Goal: Task Accomplishment & Management: Manage account settings

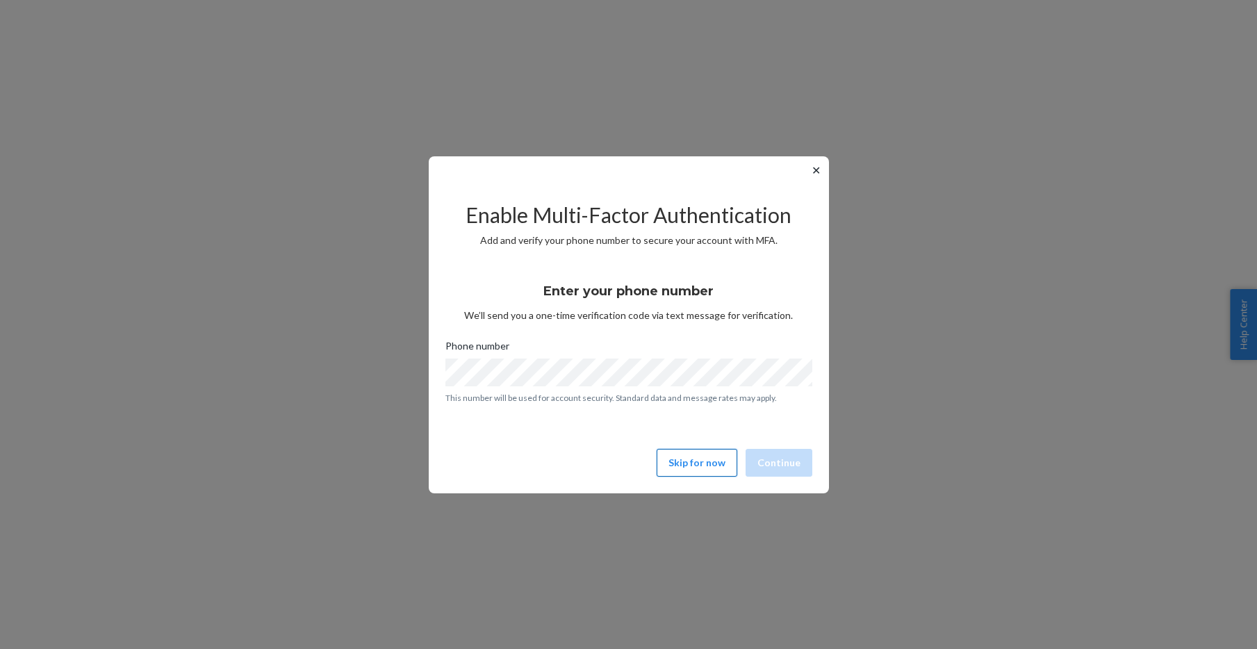
click at [692, 463] on button "Skip for now" at bounding box center [697, 463] width 81 height 28
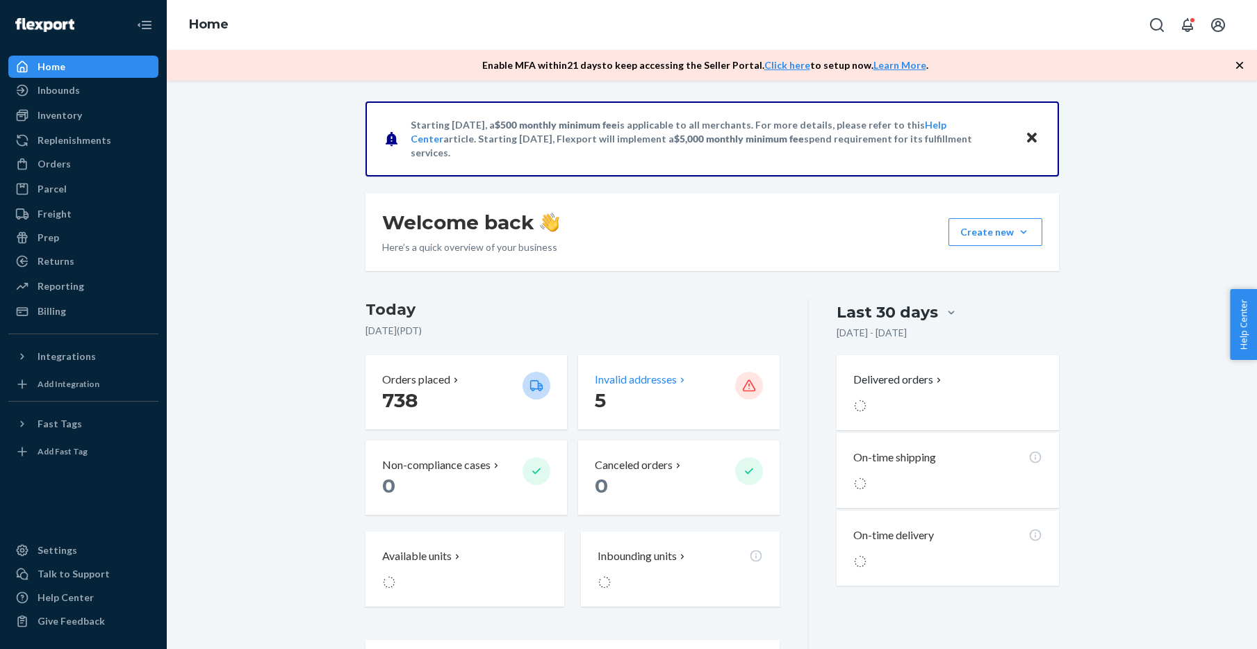
click at [650, 373] on p "Invalid addresses" at bounding box center [636, 380] width 82 height 16
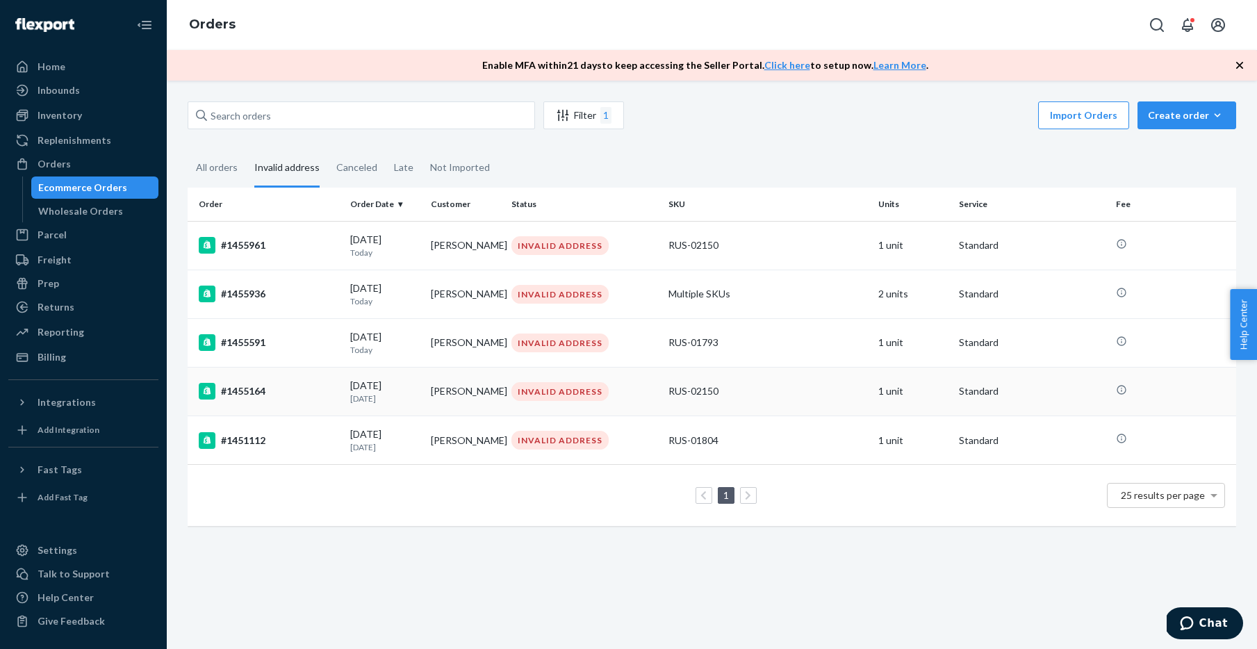
click at [384, 400] on p "[DATE]" at bounding box center [384, 399] width 69 height 12
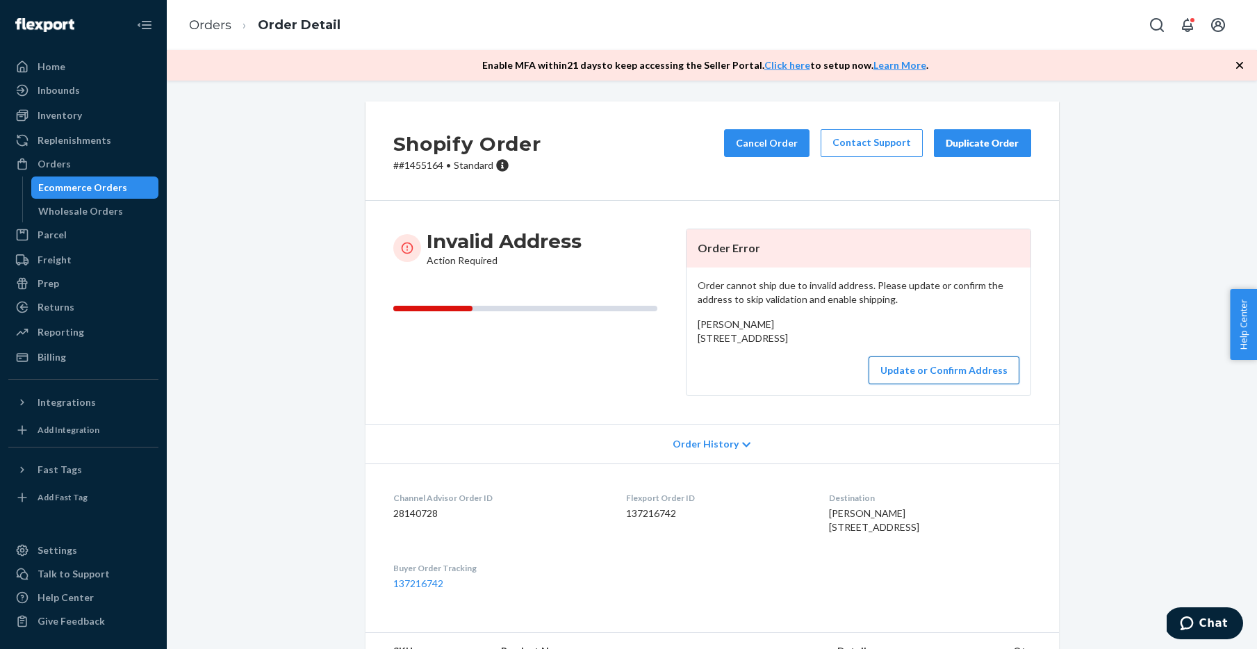
click at [921, 384] on button "Update or Confirm Address" at bounding box center [944, 370] width 151 height 28
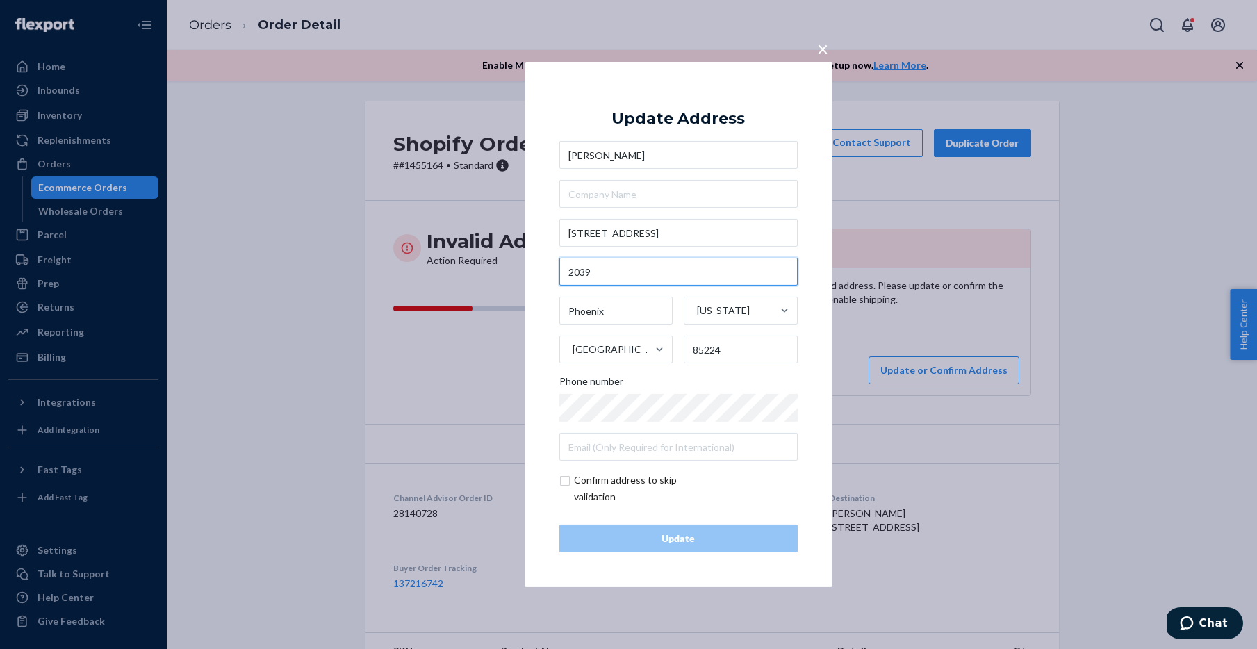
drag, startPoint x: 641, startPoint y: 270, endPoint x: 557, endPoint y: 269, distance: 84.1
click at [557, 269] on div "× Update Address [PERSON_NAME] [STREET_ADDRESS][US_STATE] Phone number Confirm …" at bounding box center [679, 324] width 308 height 525
click at [567, 486] on input "checkbox" at bounding box center [639, 488] width 161 height 33
checkbox input "true"
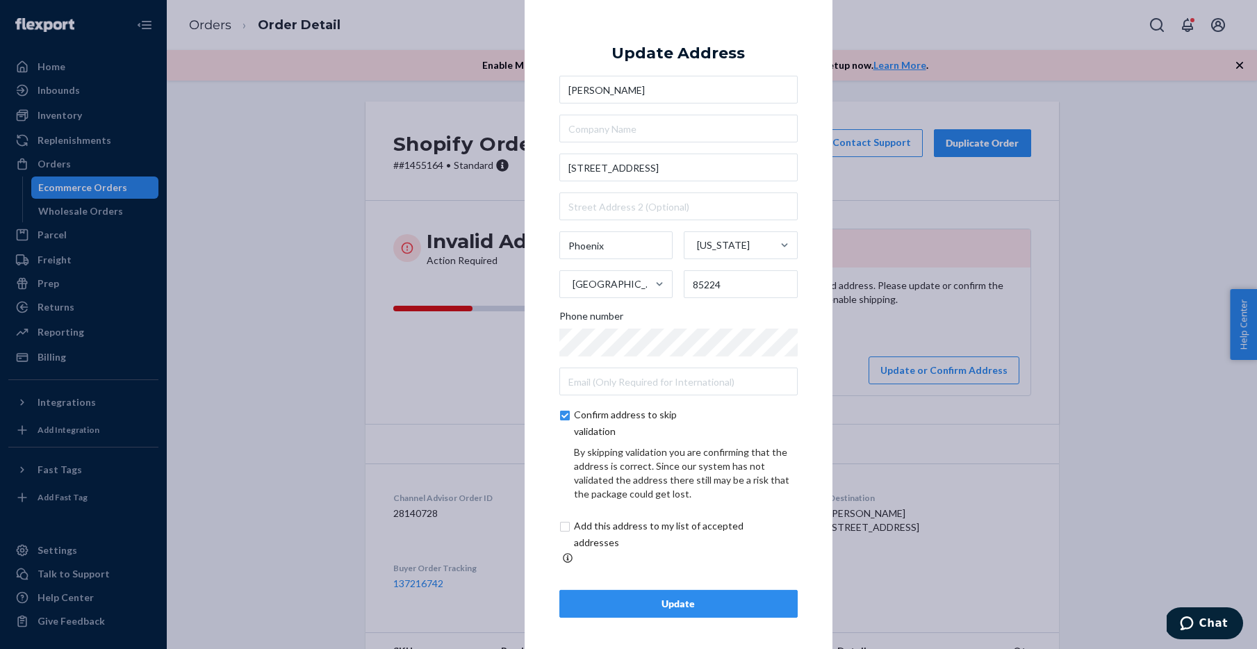
click at [609, 597] on div "Update" at bounding box center [678, 604] width 215 height 14
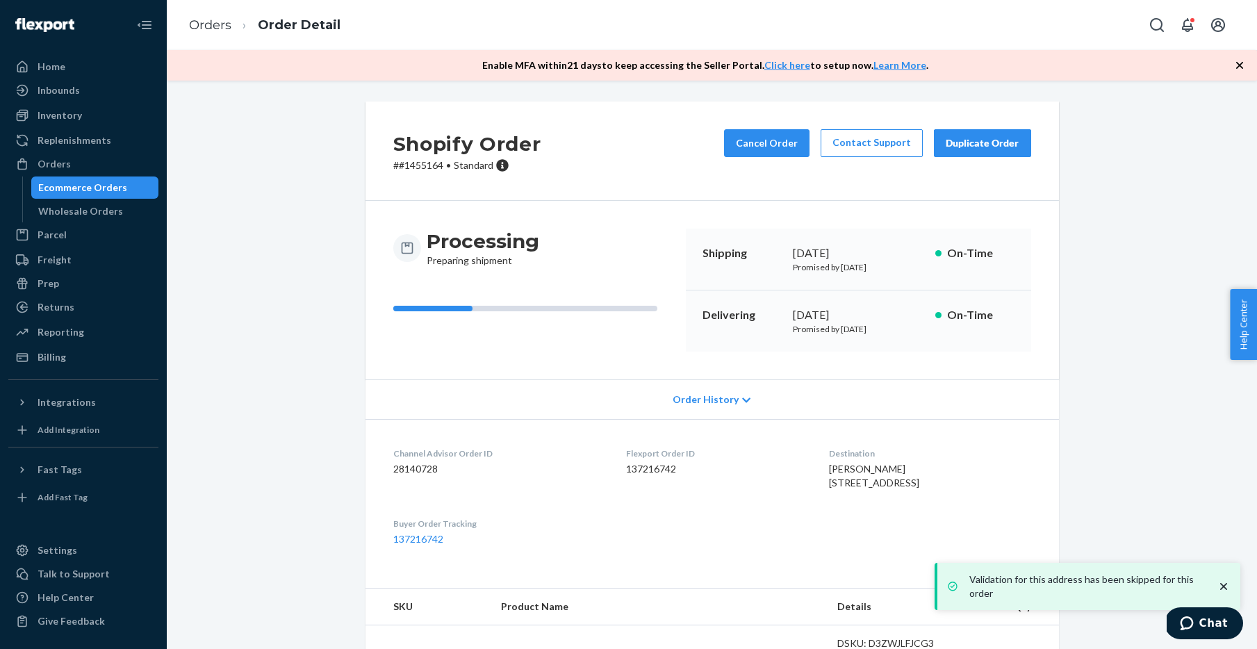
click at [124, 188] on div "Ecommerce Orders" at bounding box center [95, 187] width 125 height 19
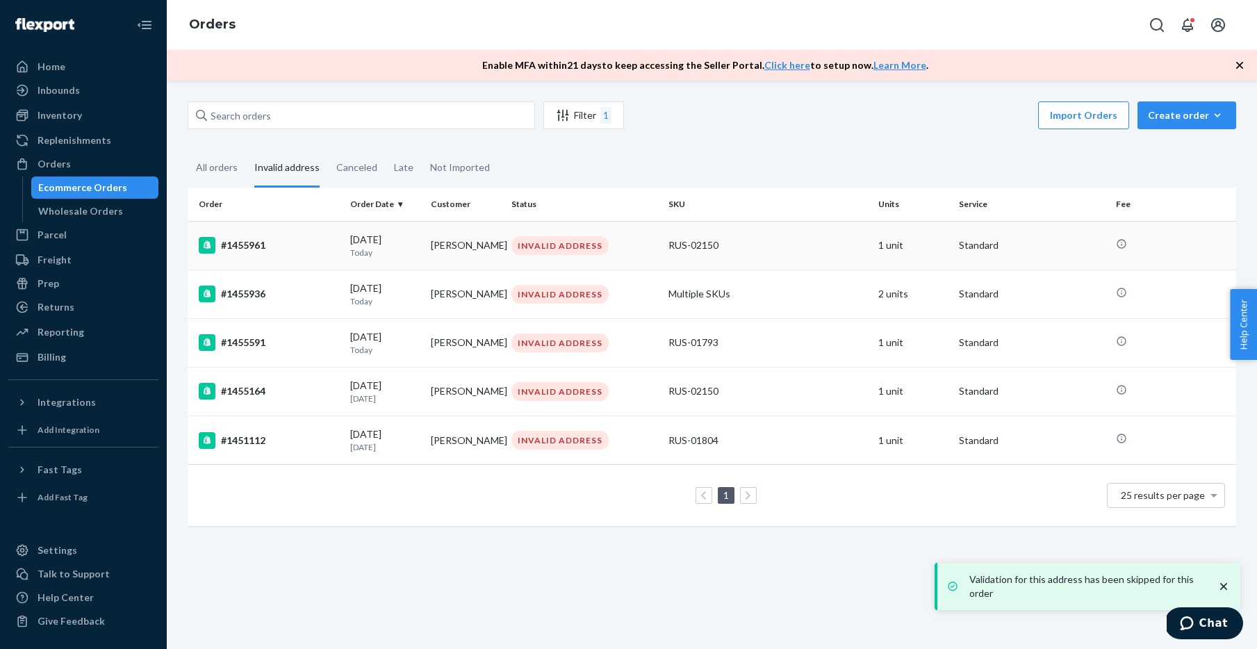
click at [393, 247] on p "Today" at bounding box center [384, 253] width 69 height 12
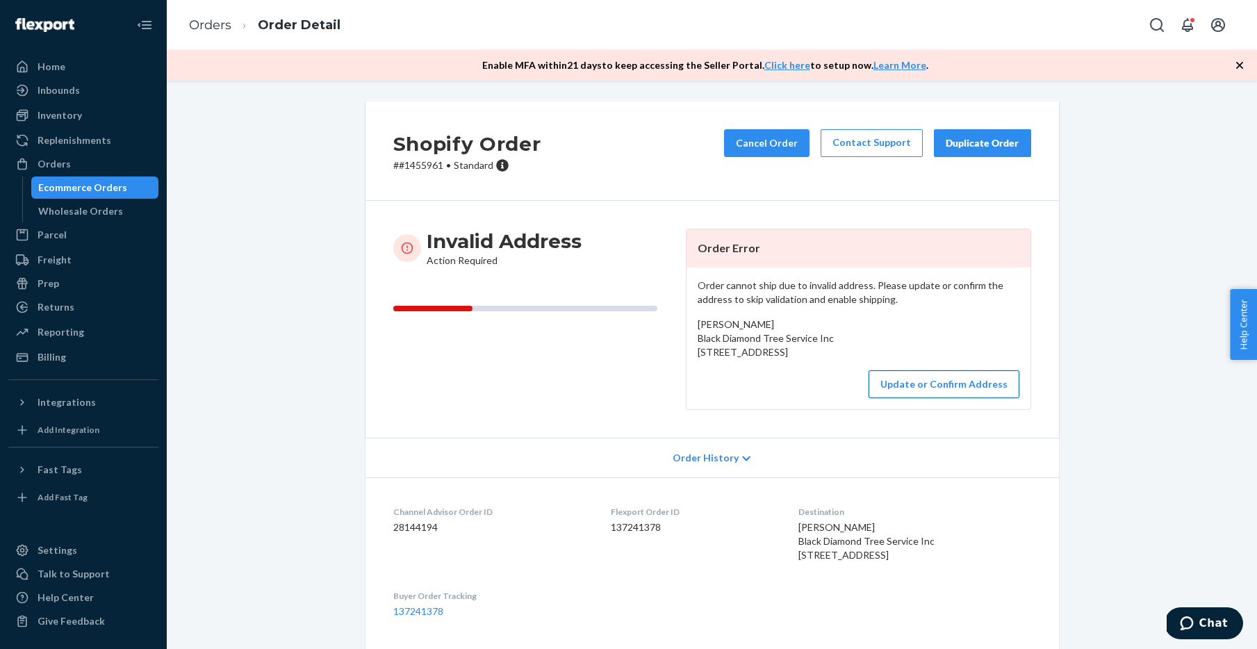
click at [930, 398] on button "Update or Confirm Address" at bounding box center [944, 384] width 151 height 28
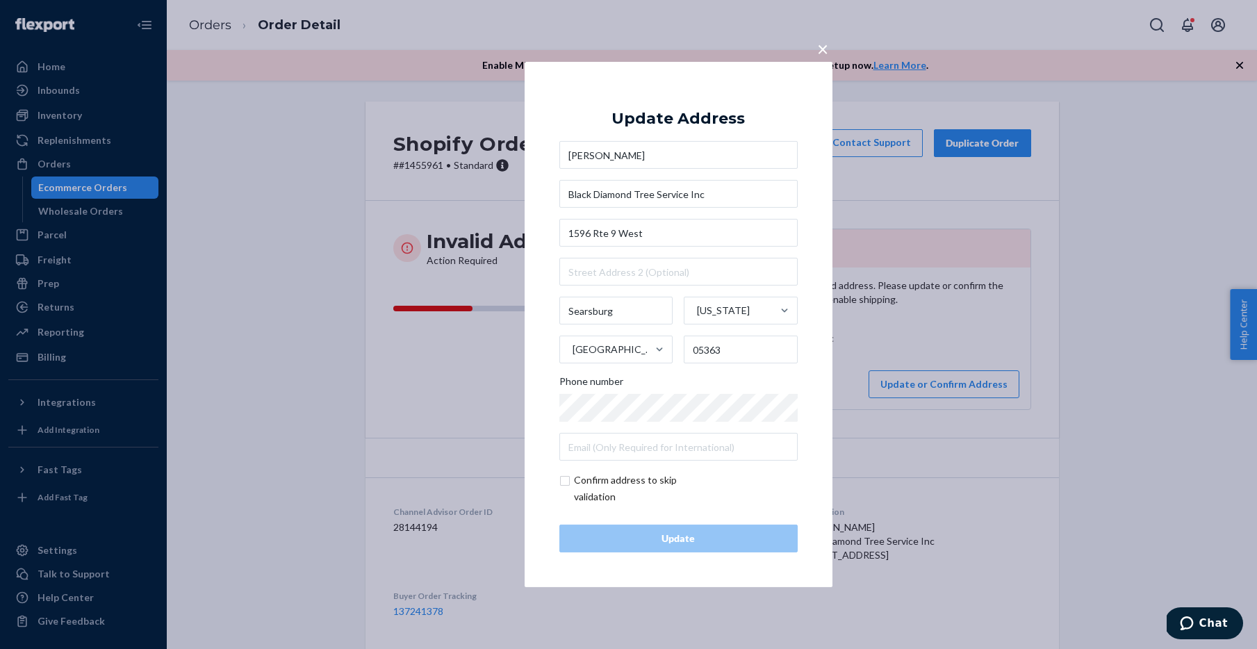
click at [573, 486] on input "checkbox" at bounding box center [639, 488] width 161 height 33
checkbox input "true"
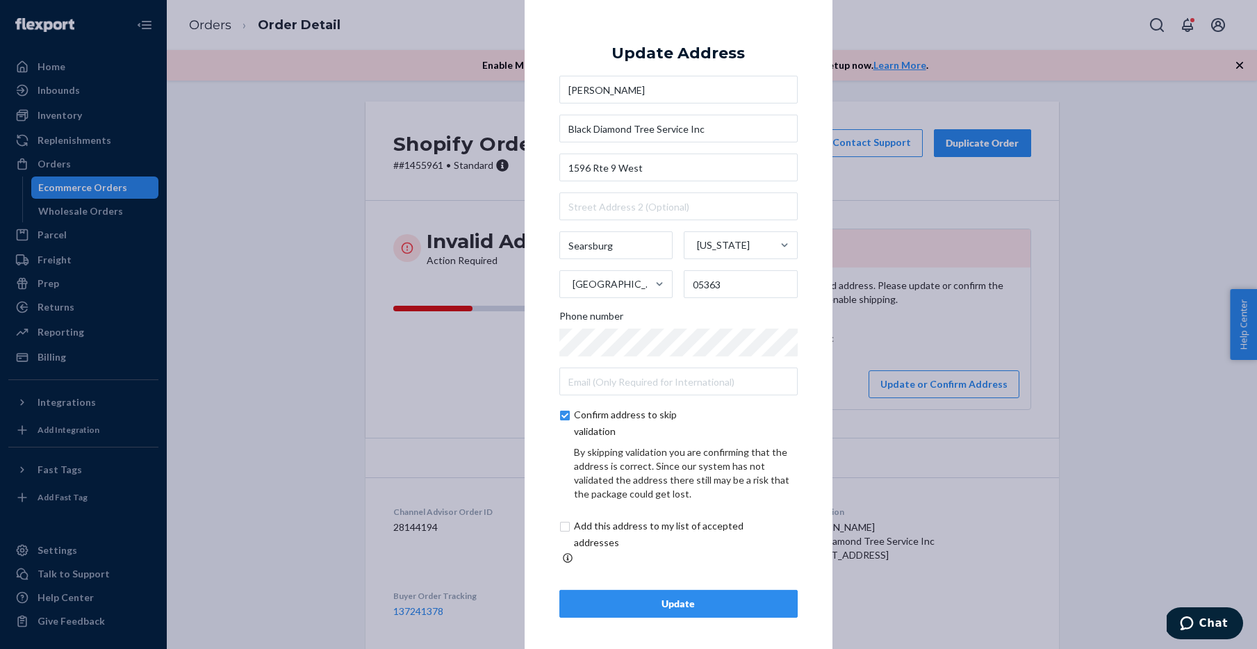
click at [611, 599] on div "Update" at bounding box center [678, 604] width 215 height 14
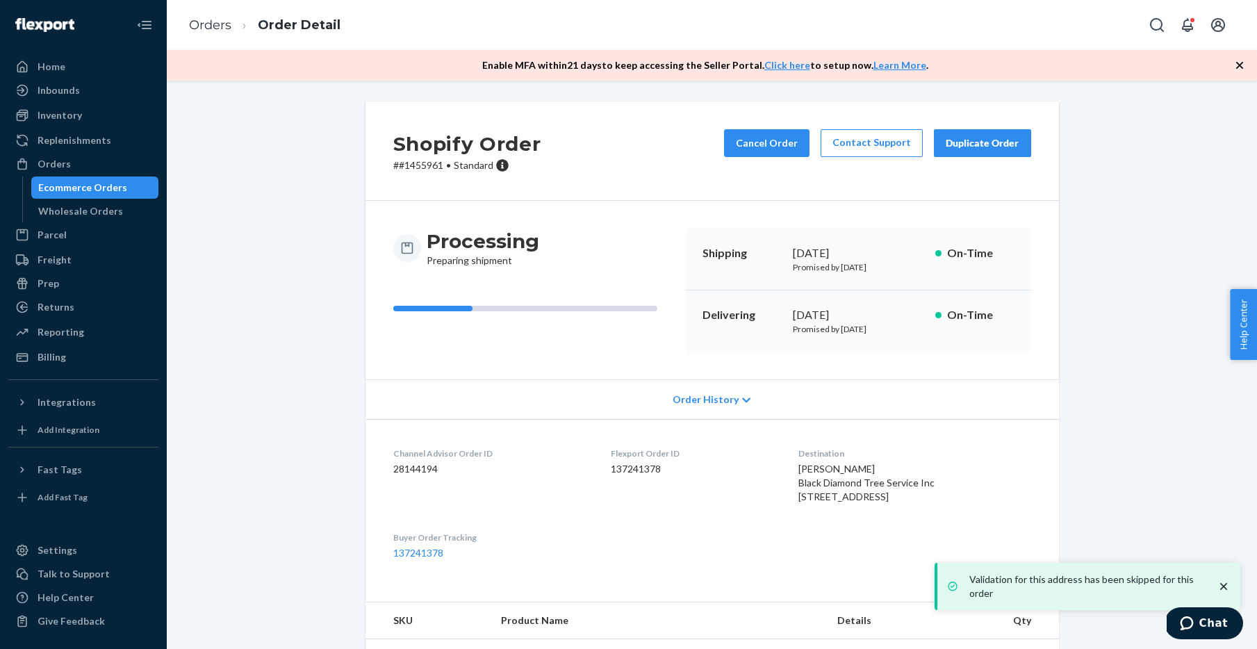
click at [79, 185] on div "Ecommerce Orders" at bounding box center [82, 188] width 89 height 14
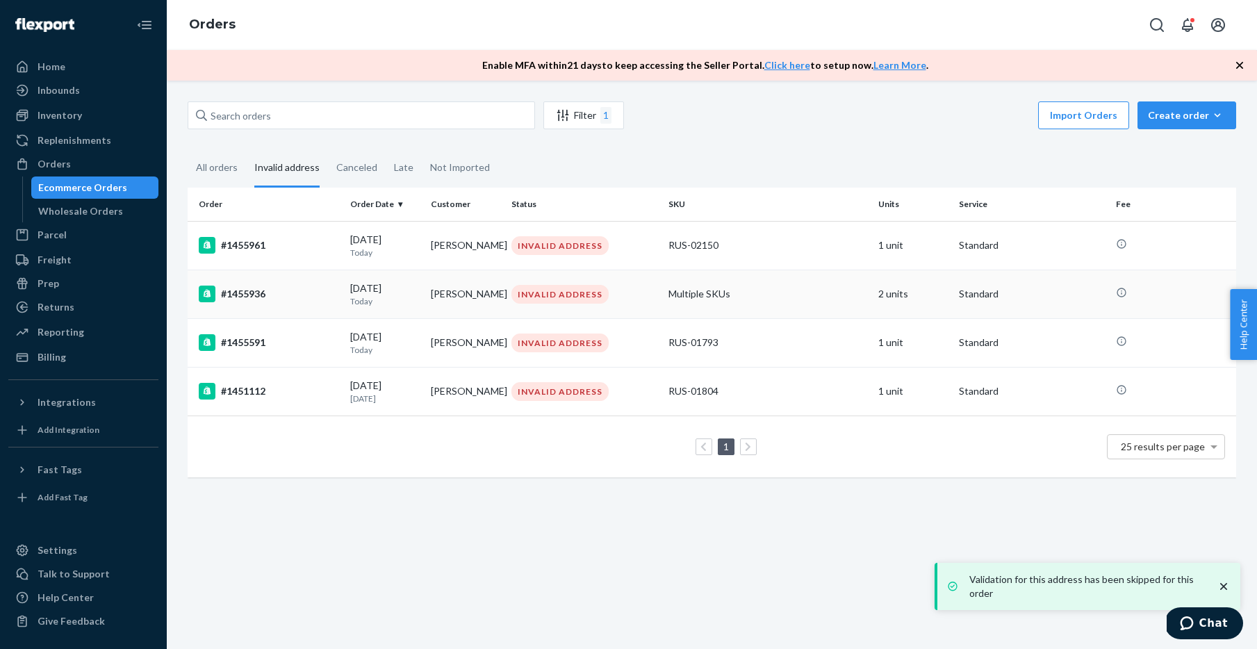
click at [407, 279] on td "[DATE] [DATE]" at bounding box center [385, 294] width 81 height 49
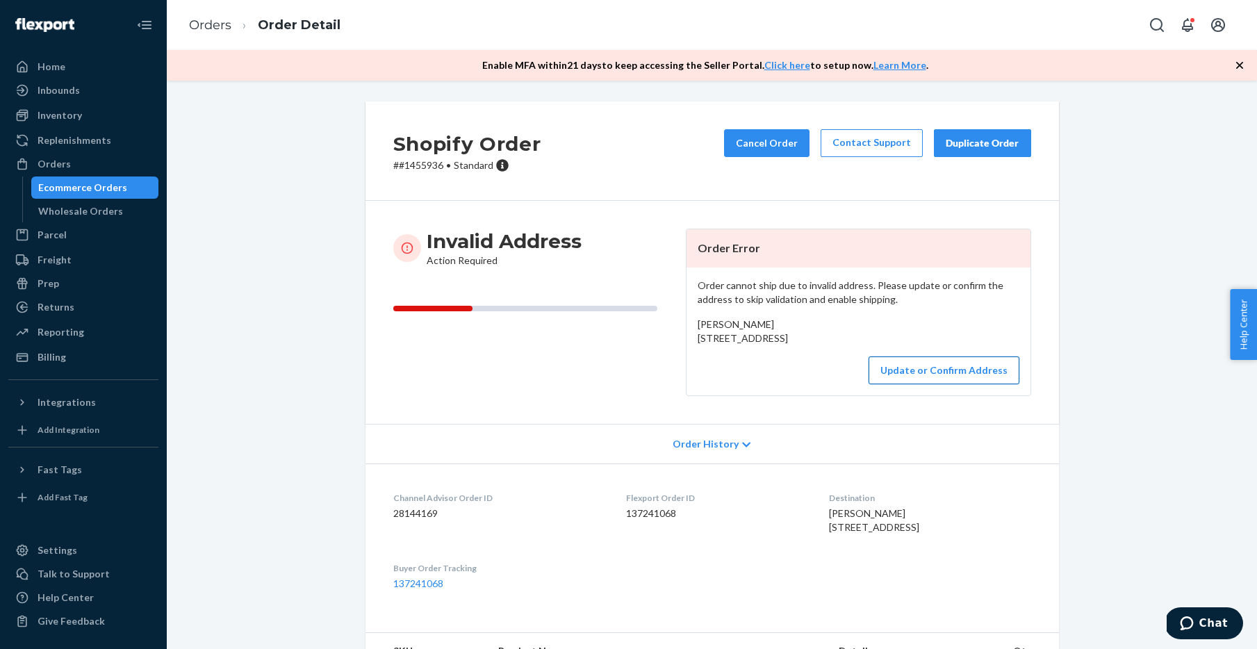
click at [924, 384] on button "Update or Confirm Address" at bounding box center [944, 370] width 151 height 28
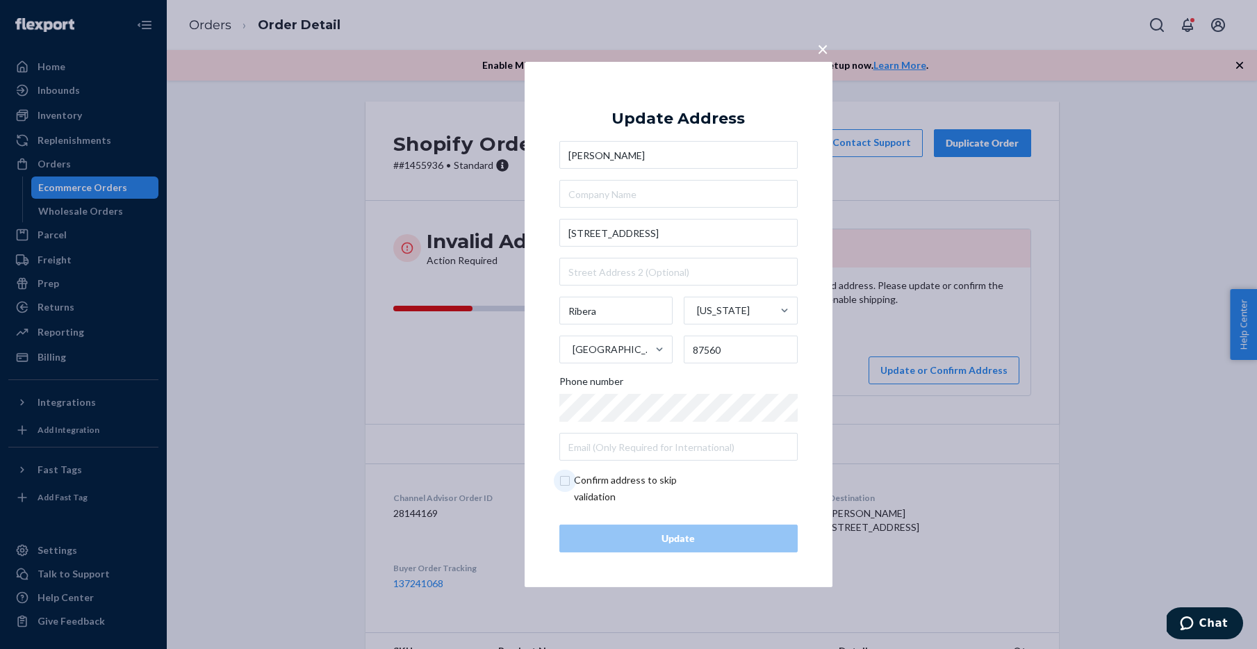
click at [573, 487] on input "checkbox" at bounding box center [639, 488] width 161 height 33
checkbox input "true"
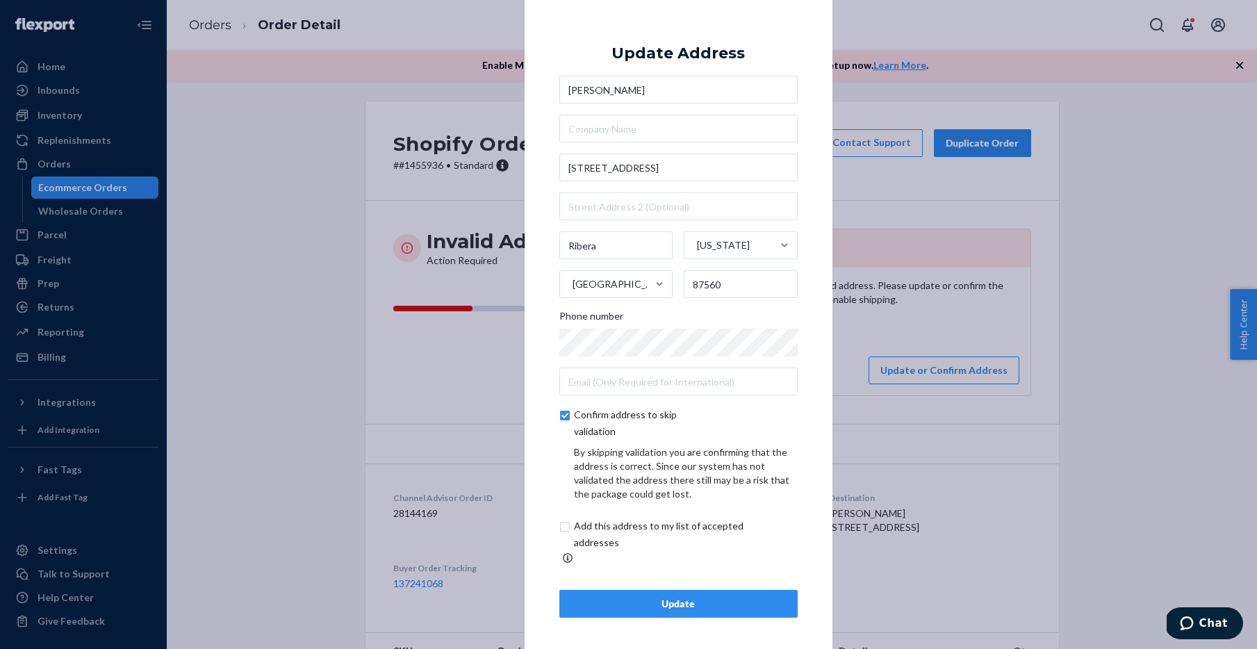
click at [586, 604] on button "Update" at bounding box center [678, 604] width 238 height 28
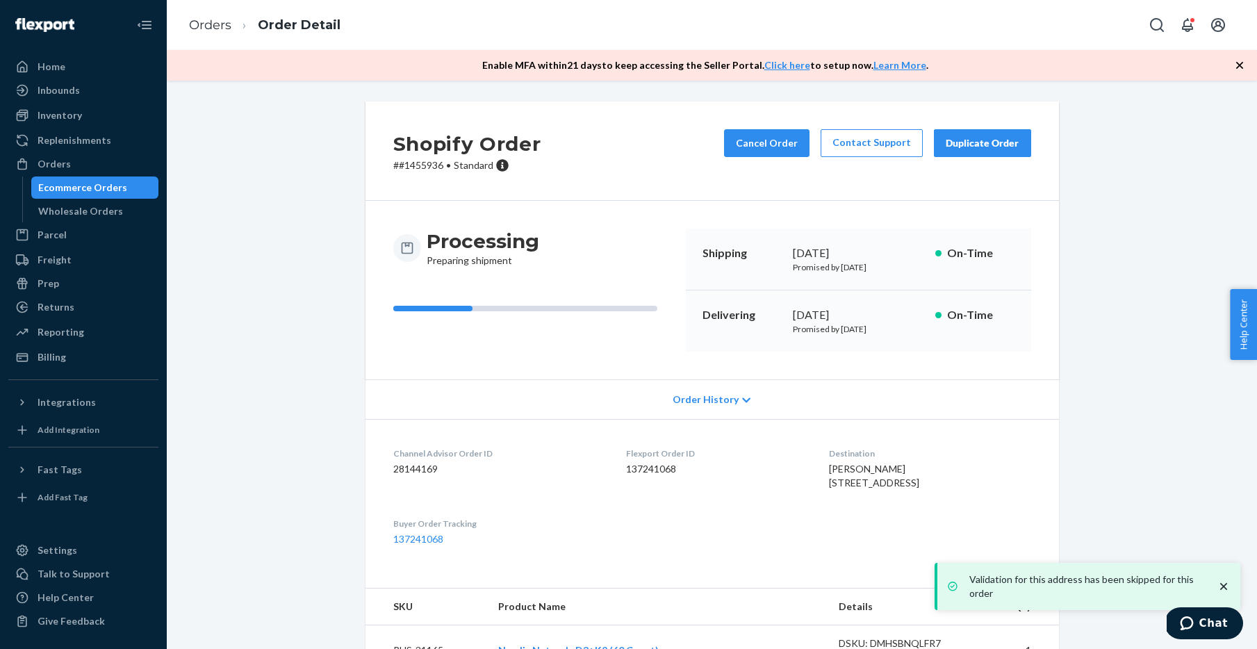
click at [69, 194] on div "Ecommerce Orders" at bounding box center [82, 188] width 89 height 14
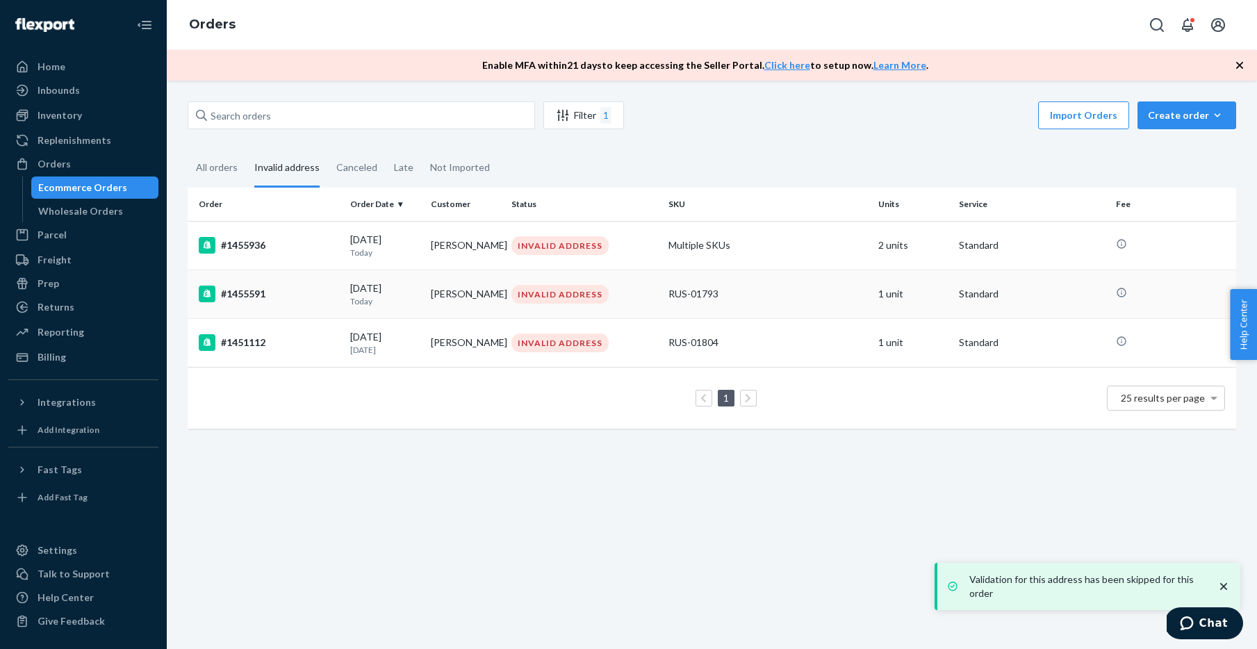
click at [412, 301] on p "Today" at bounding box center [384, 301] width 69 height 12
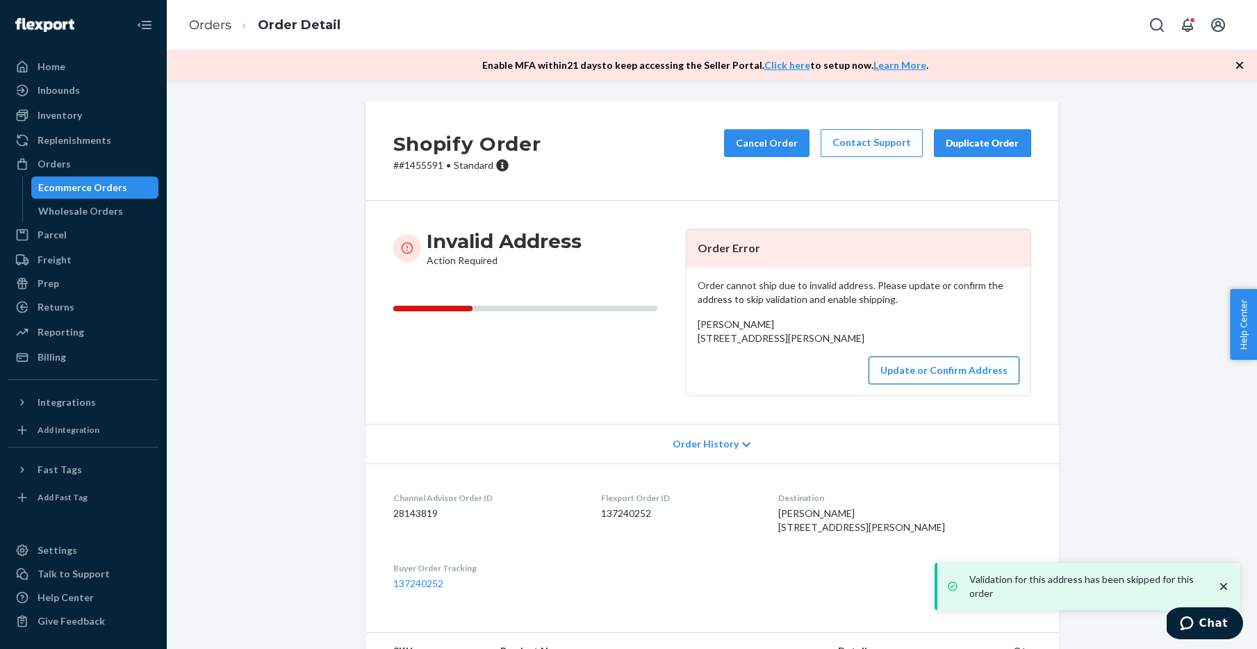
click at [910, 384] on button "Update or Confirm Address" at bounding box center [944, 370] width 151 height 28
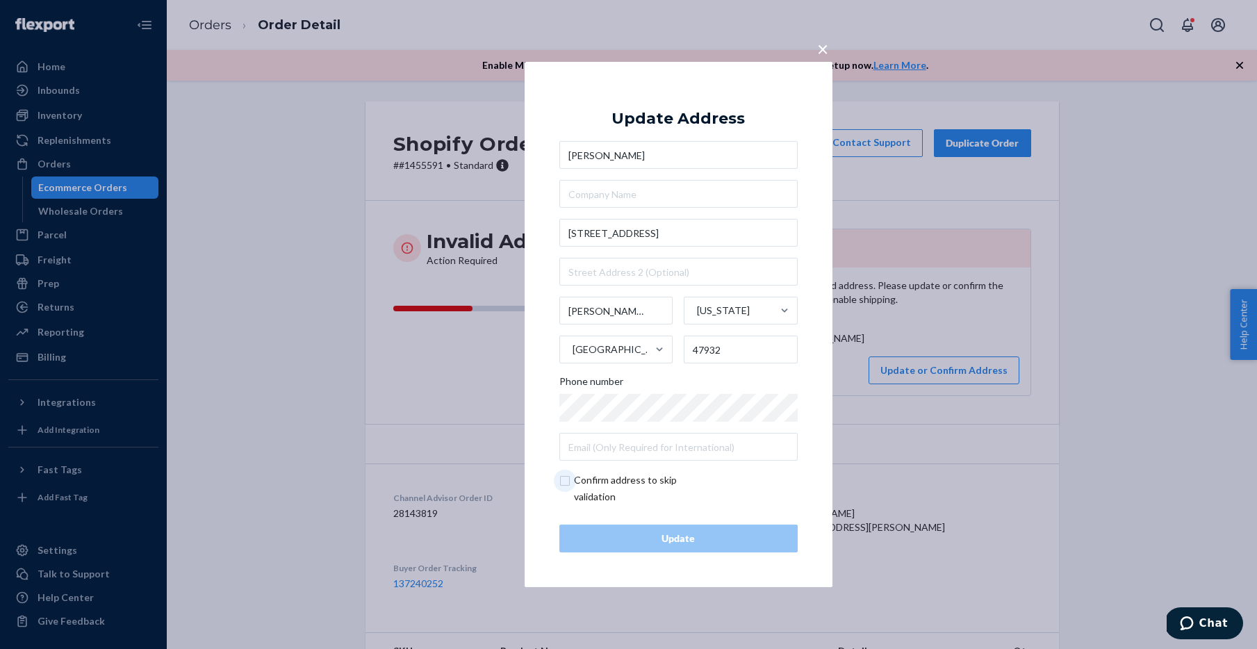
click at [576, 484] on input "checkbox" at bounding box center [639, 488] width 161 height 33
checkbox input "true"
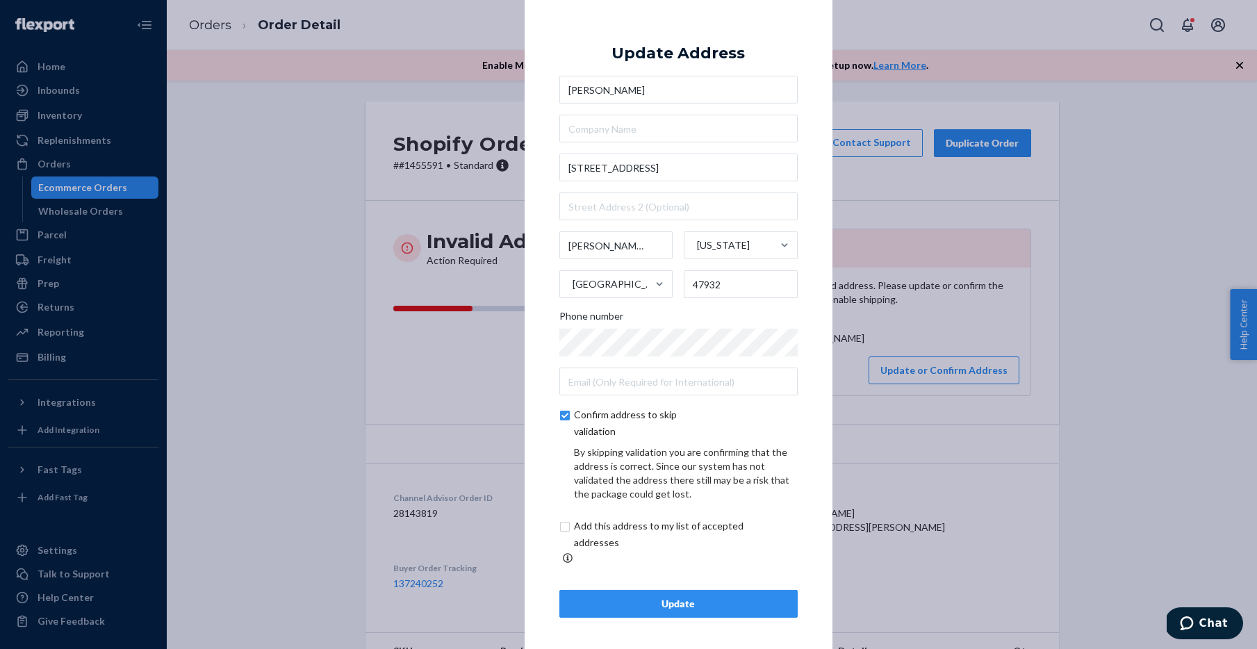
click at [594, 605] on button "Update" at bounding box center [678, 604] width 238 height 28
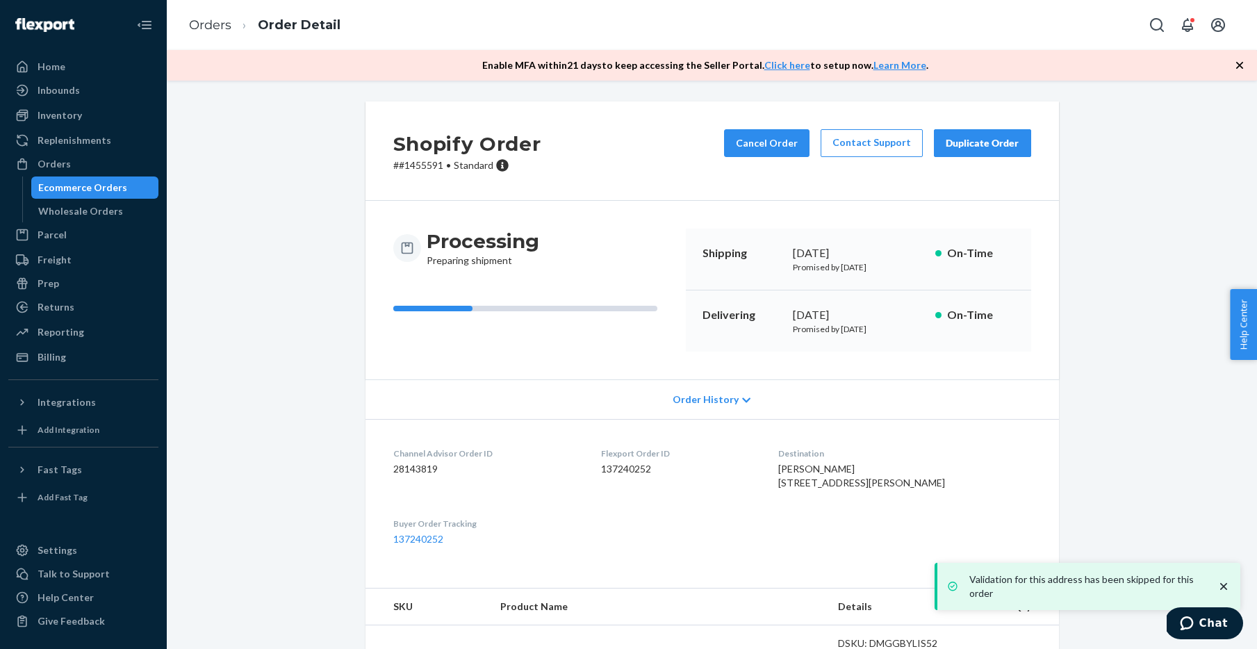
click at [90, 194] on div "Ecommerce Orders" at bounding box center [82, 188] width 89 height 14
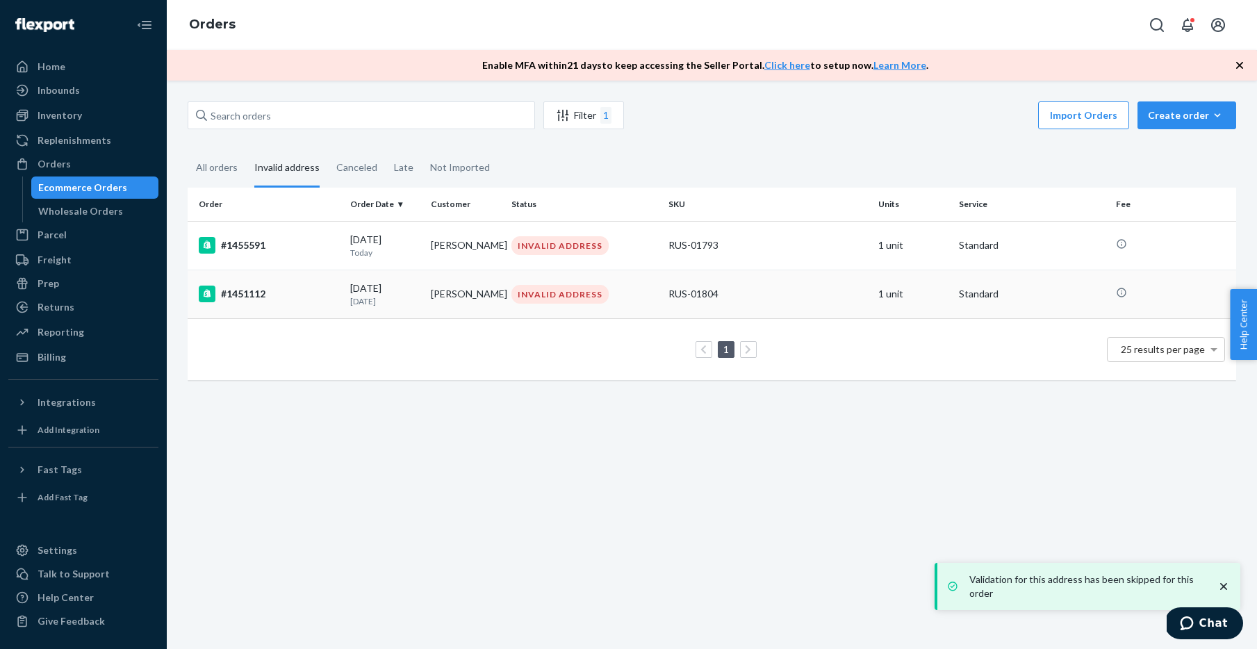
click at [380, 300] on p "[DATE]" at bounding box center [384, 301] width 69 height 12
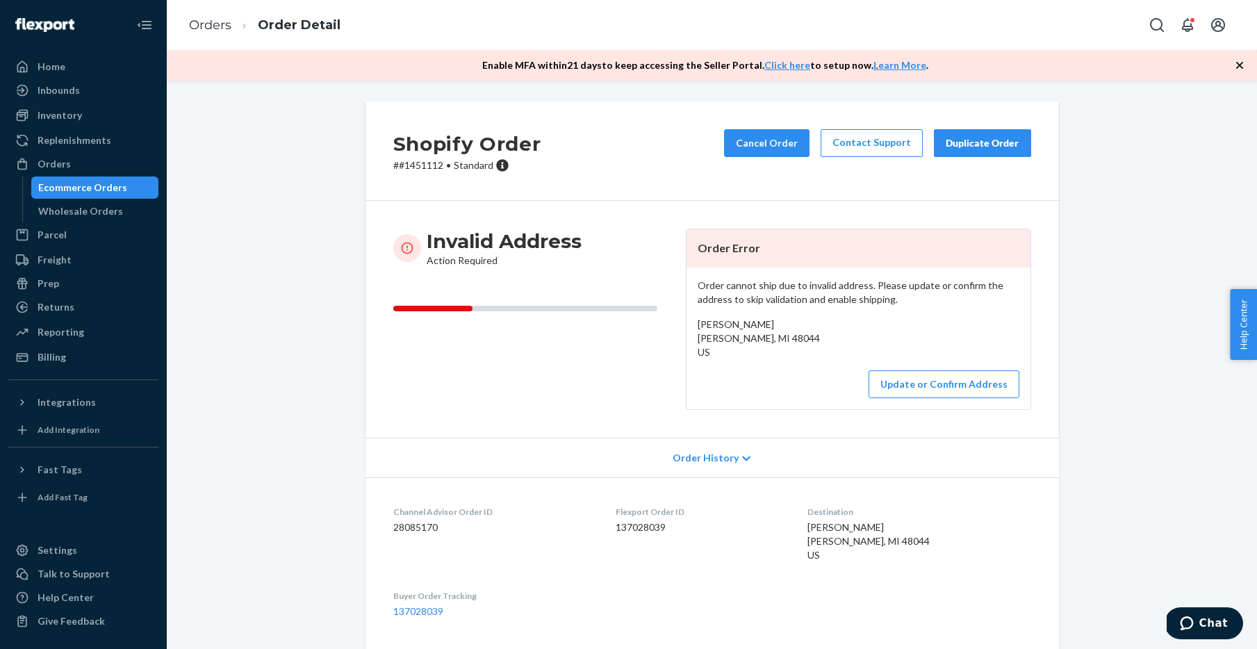
click at [127, 190] on div "Ecommerce Orders" at bounding box center [95, 187] width 125 height 19
